Goal: Task Accomplishment & Management: Manage account settings

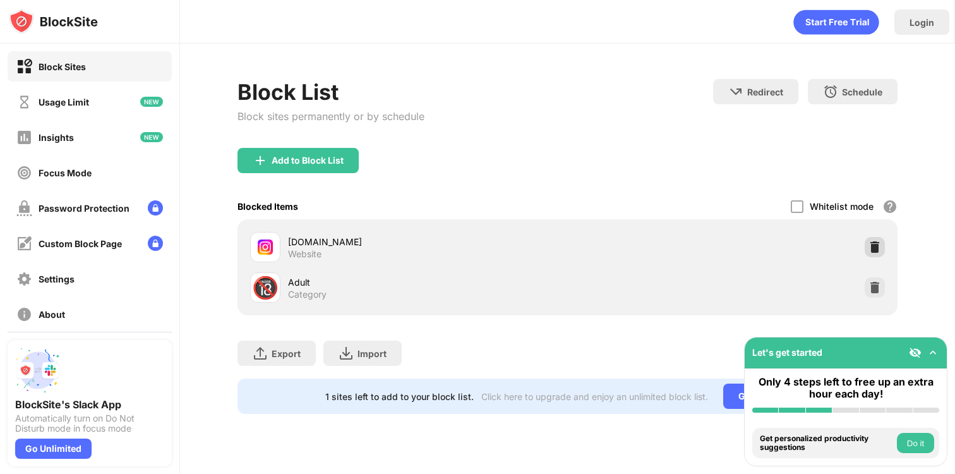
click at [873, 246] on img at bounding box center [874, 247] width 13 height 13
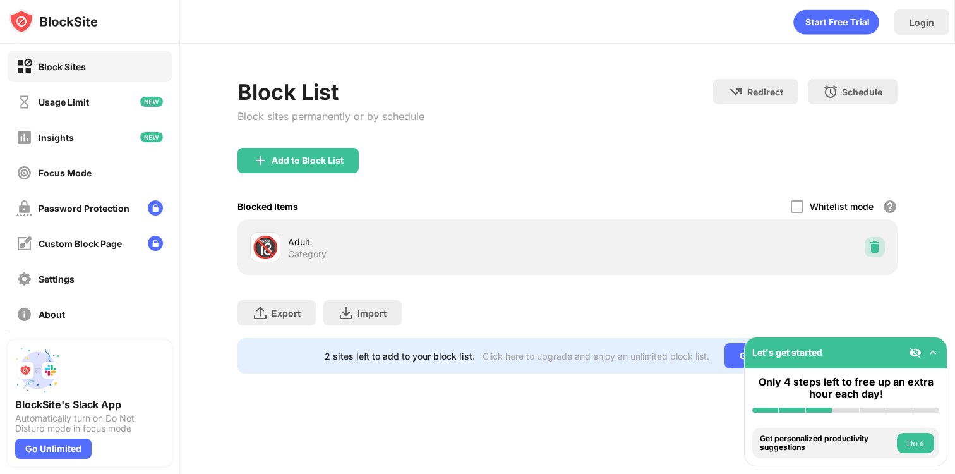
click at [872, 248] on img at bounding box center [874, 247] width 13 height 13
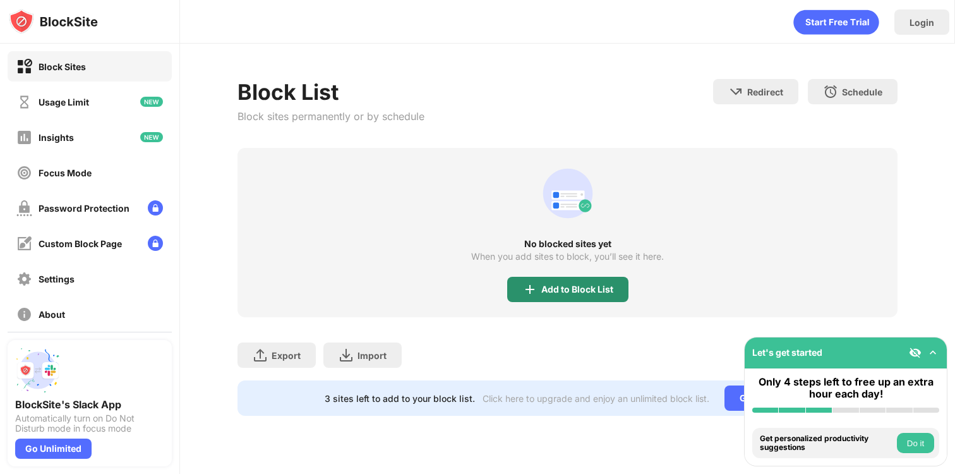
click at [554, 296] on div "Add to Block List" at bounding box center [567, 289] width 121 height 25
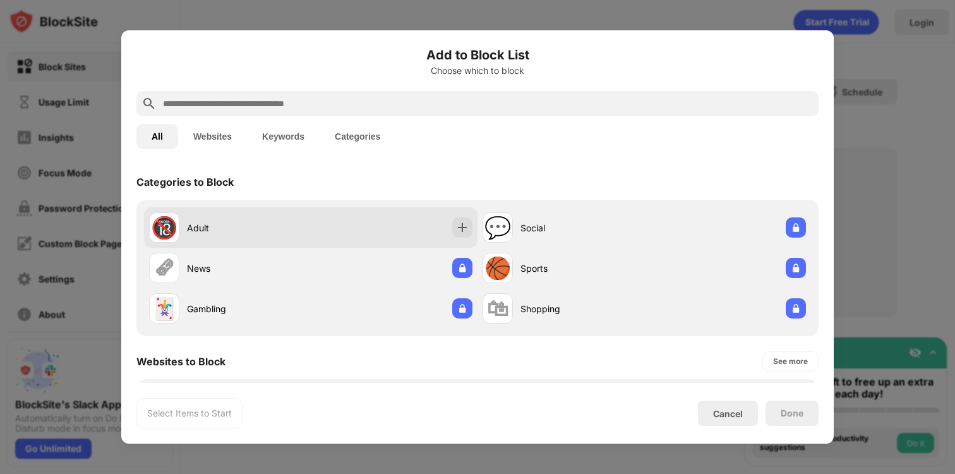
click at [383, 227] on div "🔞 Adult" at bounding box center [310, 227] width 333 height 40
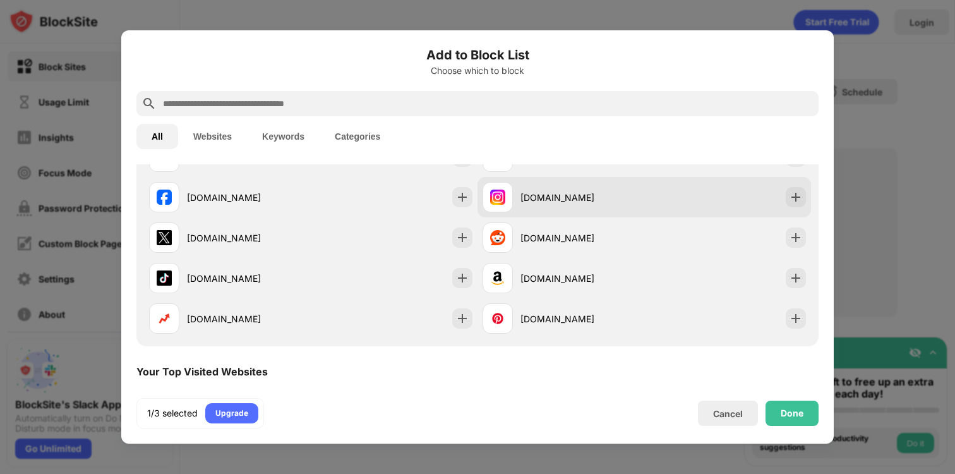
click at [657, 208] on div "[DOMAIN_NAME]" at bounding box center [643, 197] width 333 height 40
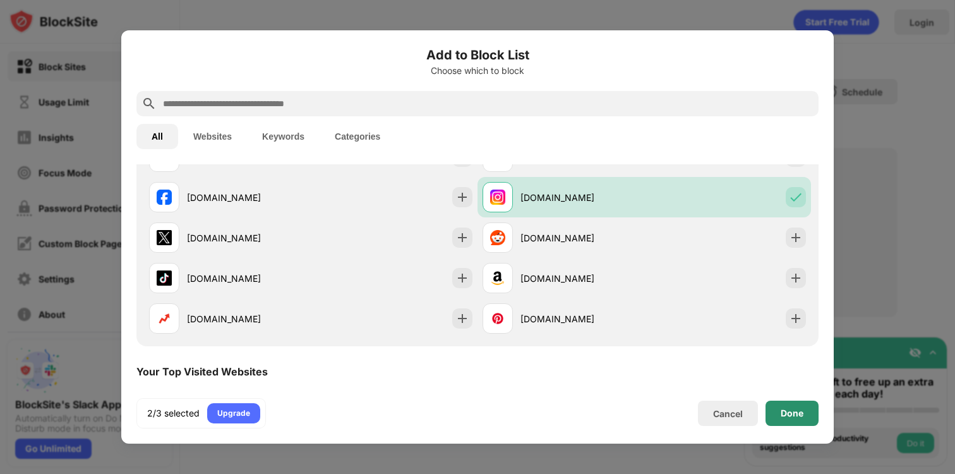
drag, startPoint x: 789, startPoint y: 414, endPoint x: 770, endPoint y: 105, distance: 308.8
click at [789, 412] on div "Done" at bounding box center [792, 413] width 23 height 10
